Goal: Information Seeking & Learning: Learn about a topic

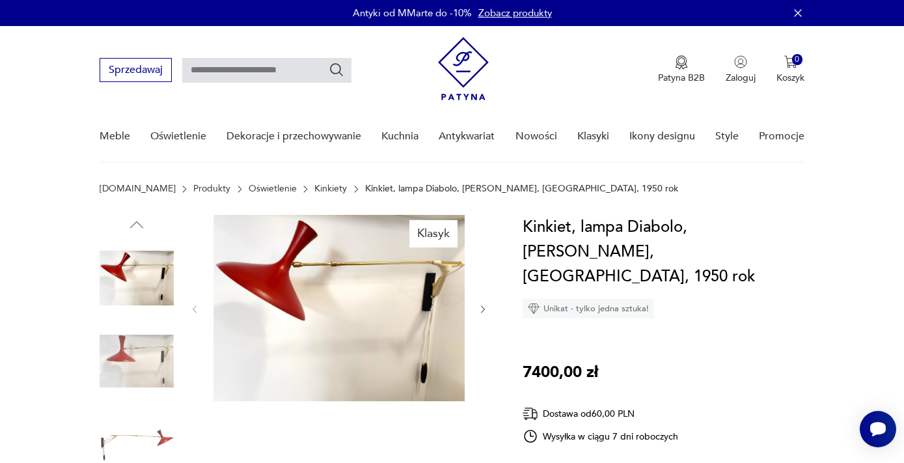
click at [315, 191] on link "Kinkiety" at bounding box center [331, 189] width 33 height 10
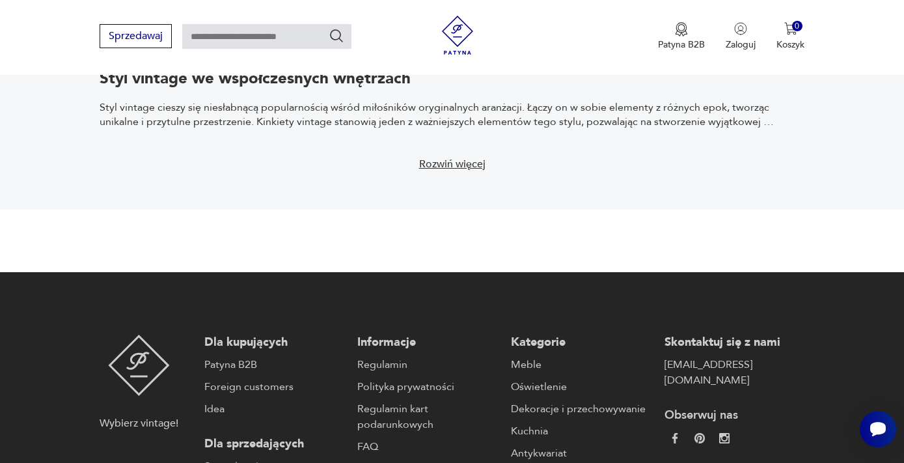
scroll to position [2413, 0]
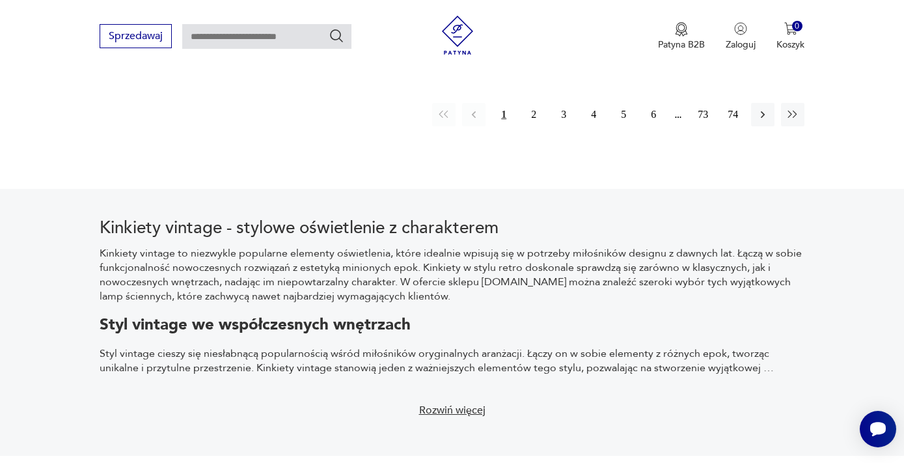
scroll to position [2053, 0]
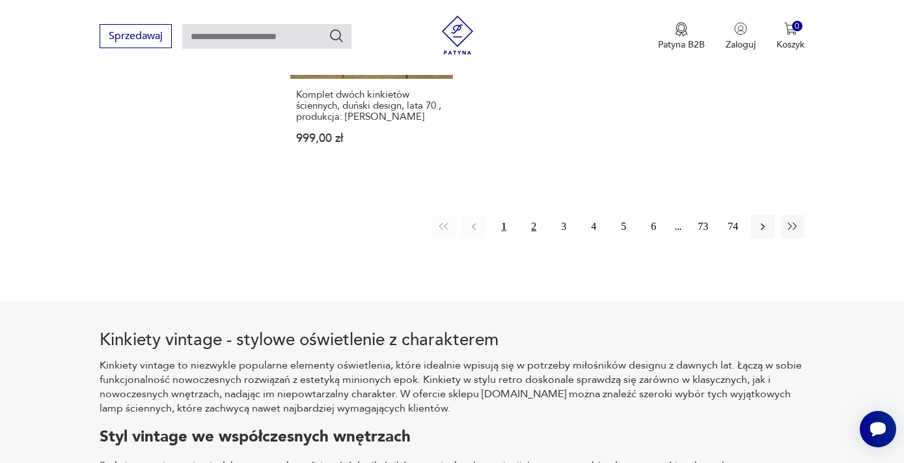
click at [538, 215] on button "2" at bounding box center [533, 226] width 23 height 23
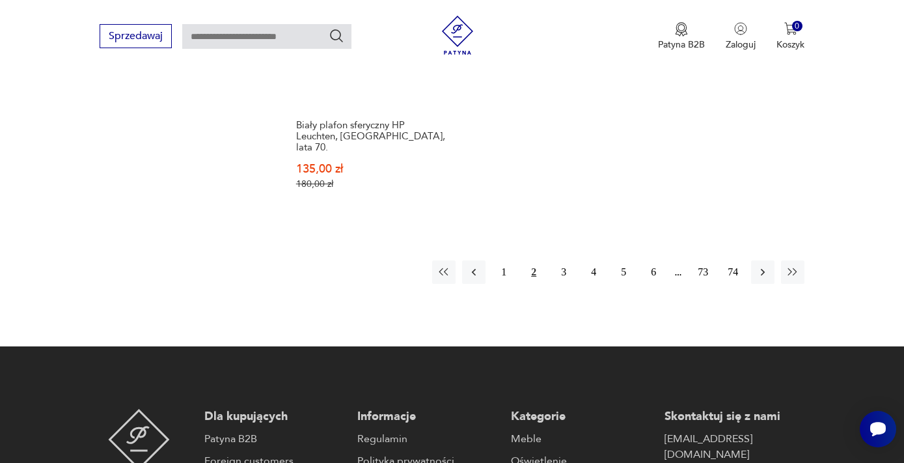
scroll to position [2076, 0]
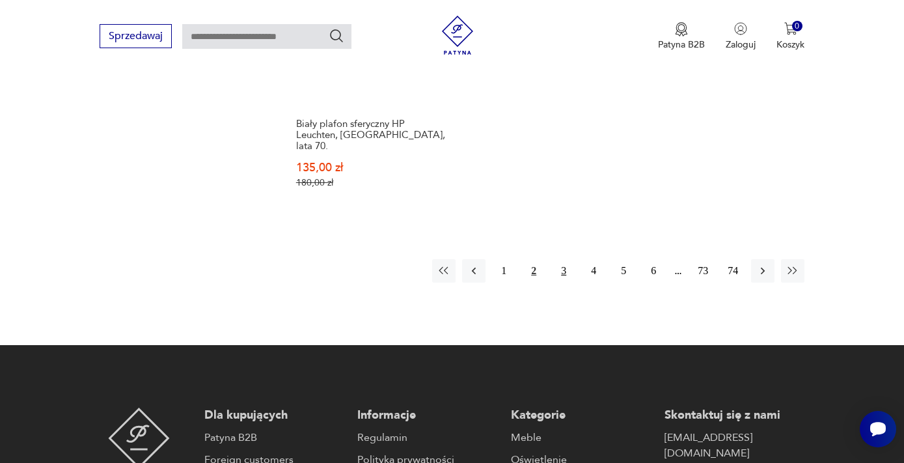
click at [565, 261] on button "3" at bounding box center [563, 270] width 23 height 23
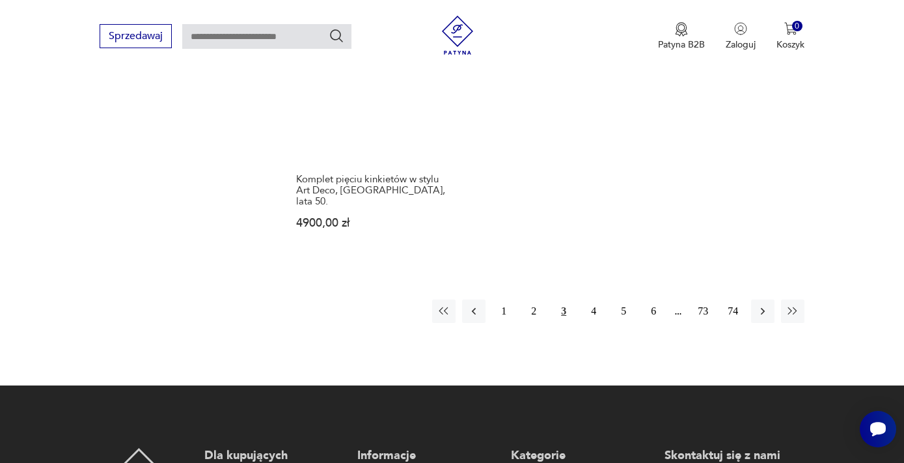
scroll to position [2004, 0]
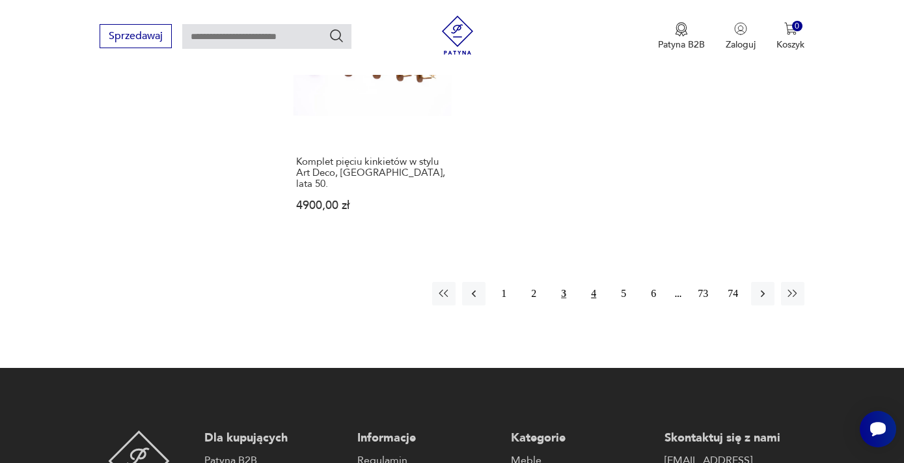
click at [591, 284] on button "4" at bounding box center [593, 293] width 23 height 23
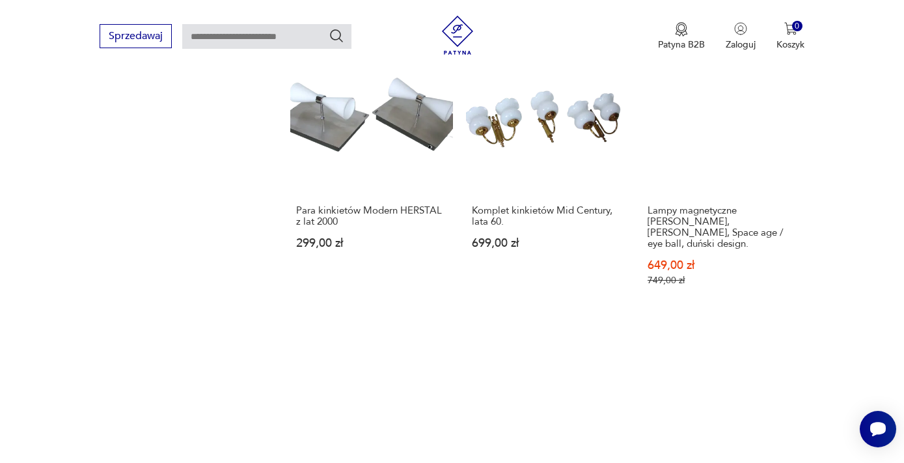
scroll to position [1693, 0]
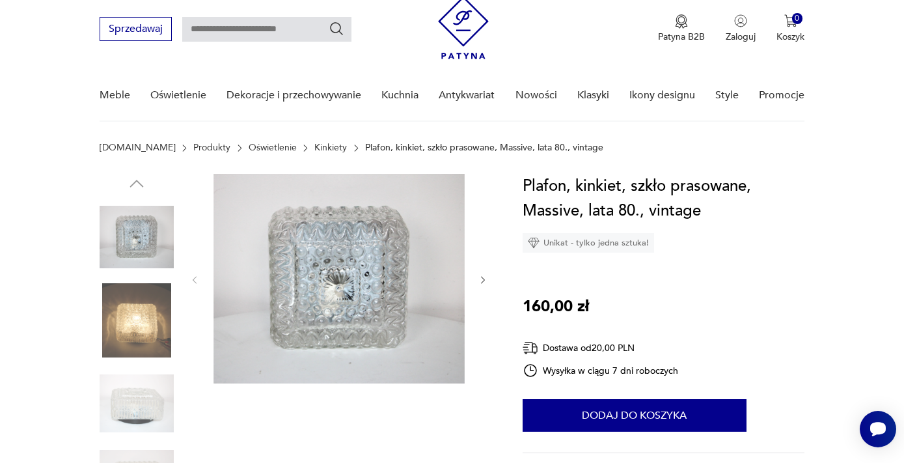
scroll to position [81, 0]
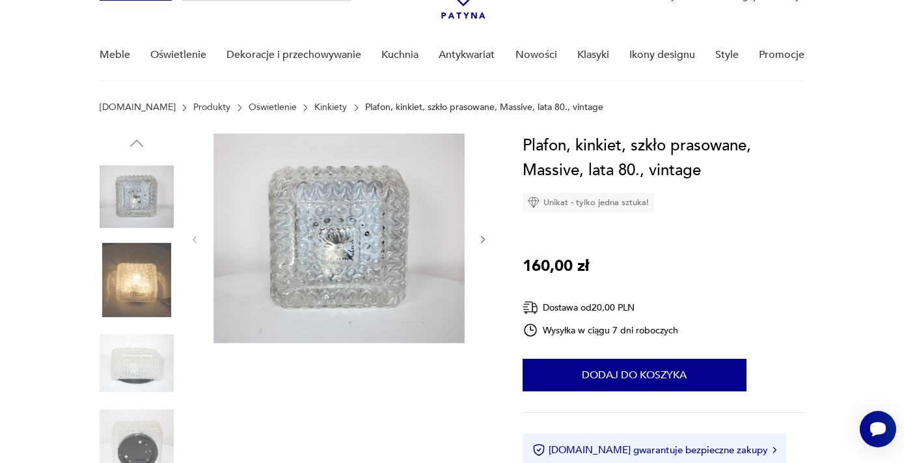
click at [117, 295] on img at bounding box center [137, 280] width 74 height 74
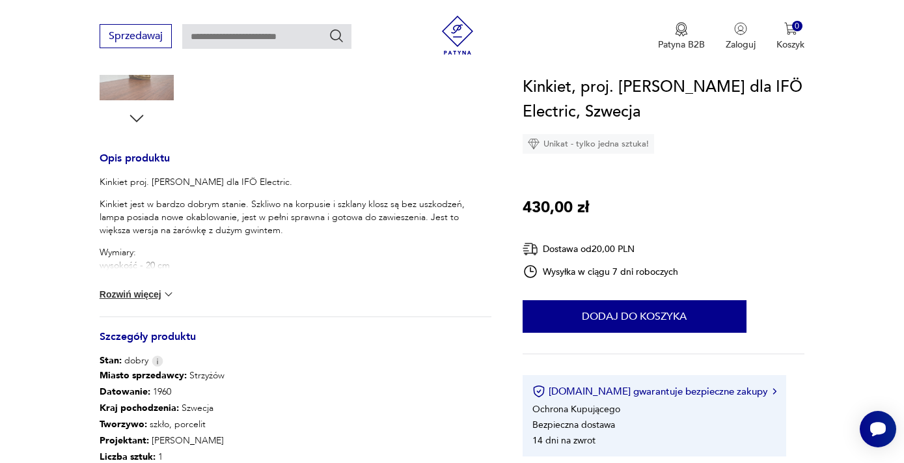
scroll to position [469, 0]
